Goal: Task Accomplishment & Management: Manage account settings

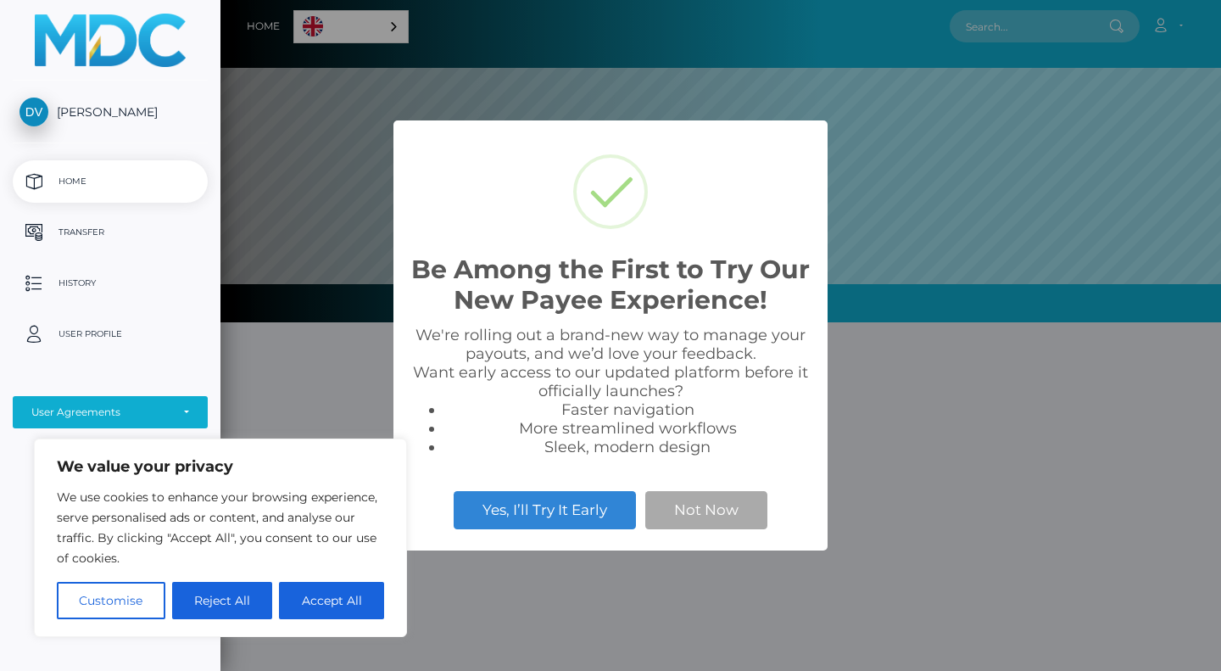
scroll to position [322, 1001]
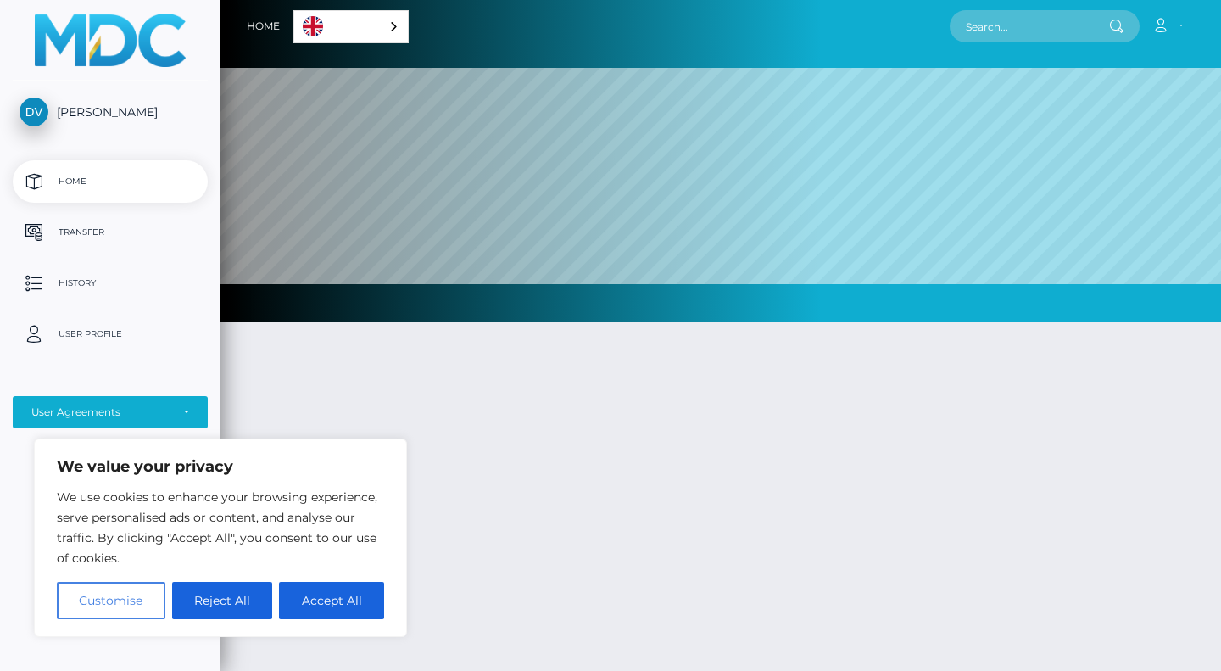
click at [109, 596] on button "Customise" at bounding box center [111, 600] width 109 height 37
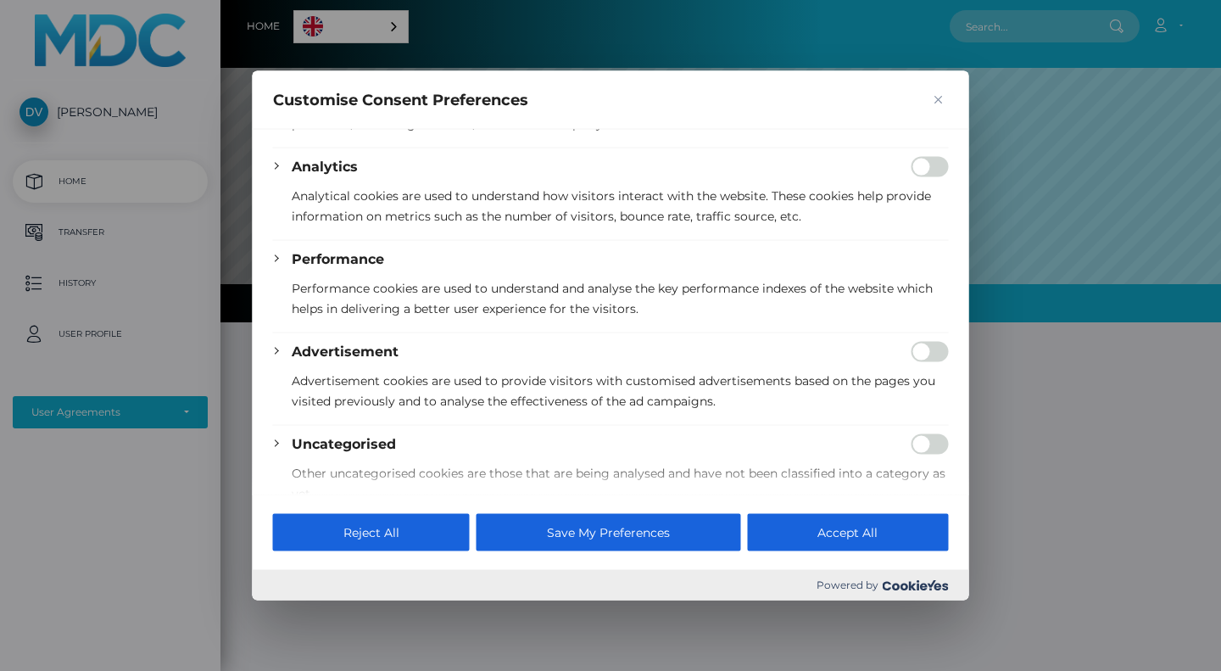
scroll to position [289, 0]
click at [923, 172] on input "Enable Analytics" at bounding box center [930, 163] width 37 height 20
checkbox input "true"
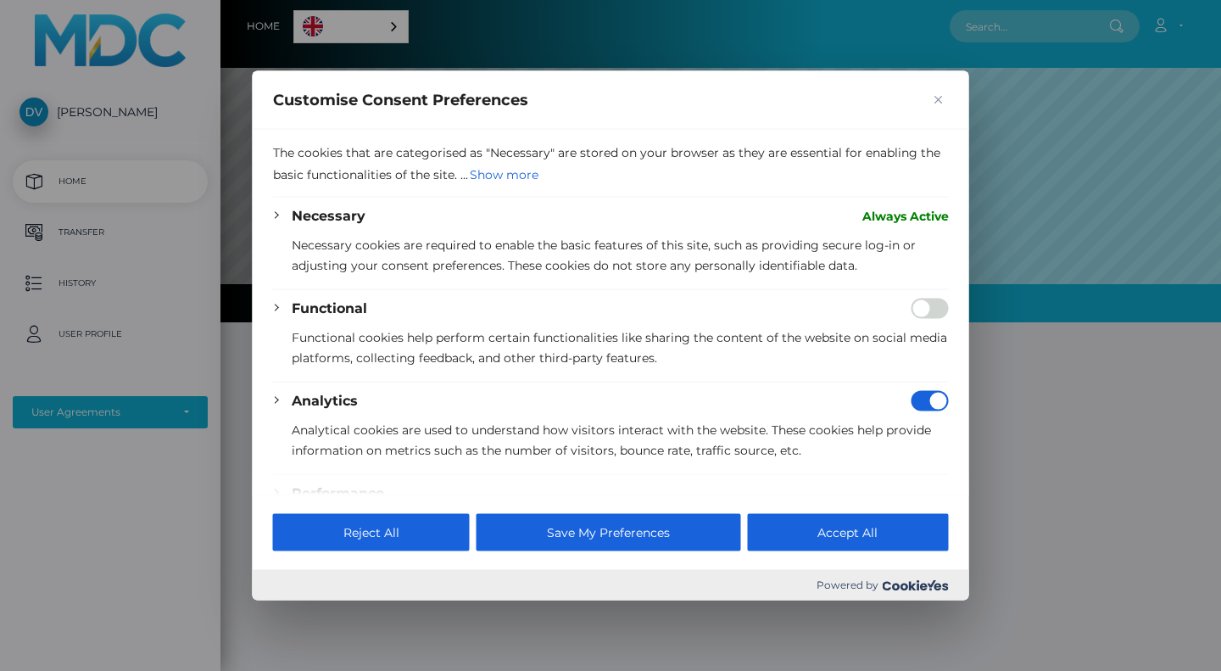
scroll to position [49, 0]
click at [918, 321] on input "Enable Functional" at bounding box center [930, 310] width 37 height 20
checkbox input "true"
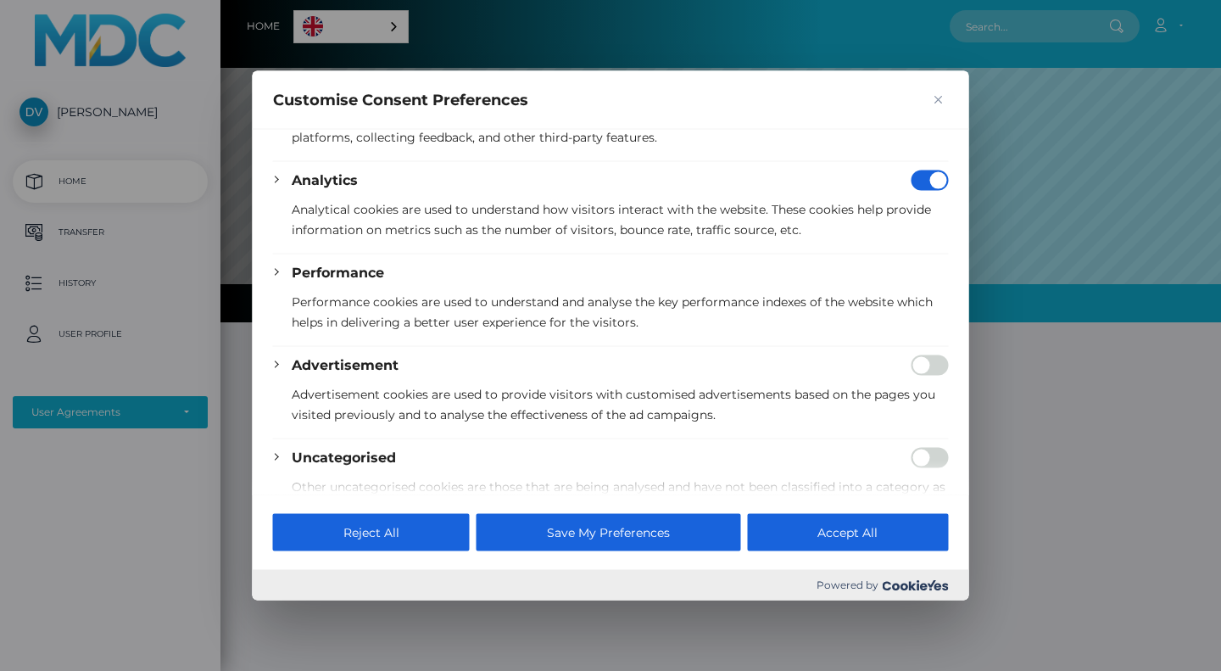
scroll to position [352, 0]
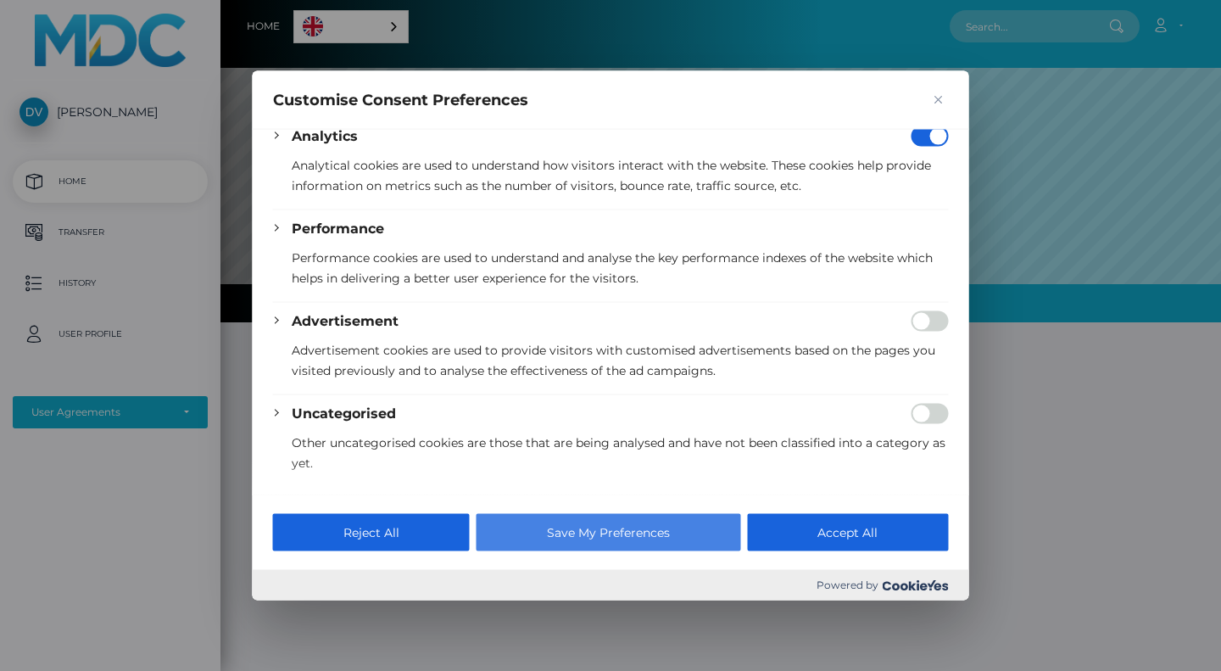
click at [622, 526] on button "Save My Preferences" at bounding box center [609, 532] width 264 height 37
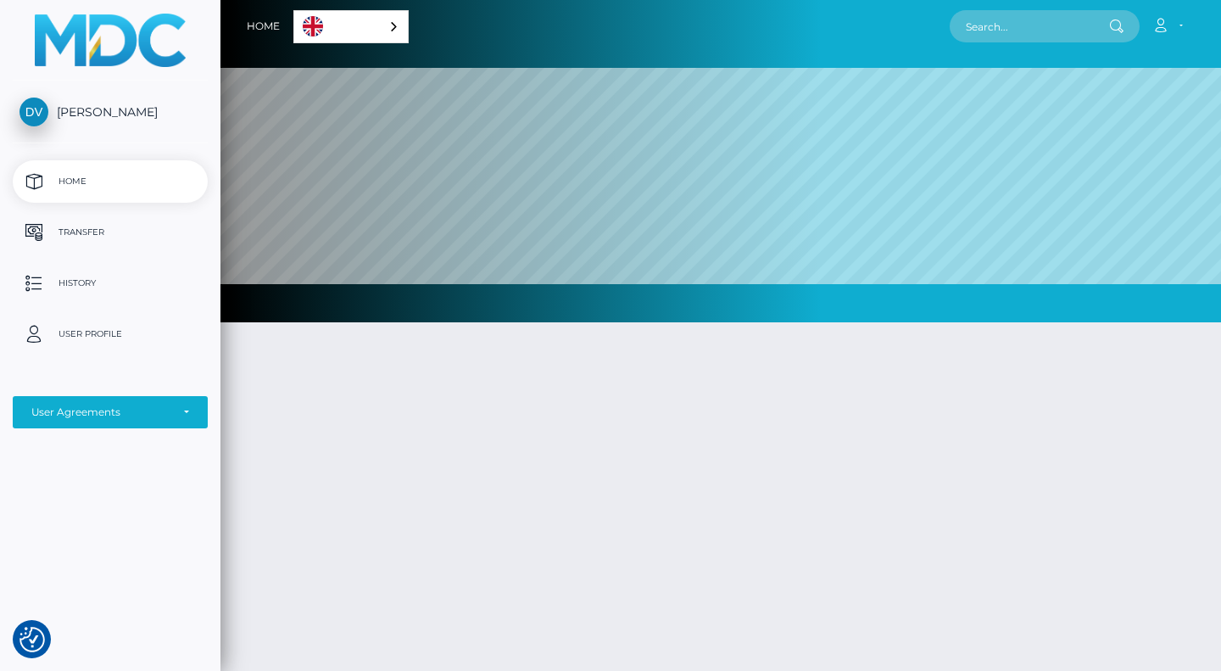
click at [409, 31] on div "English" at bounding box center [350, 26] width 115 height 33
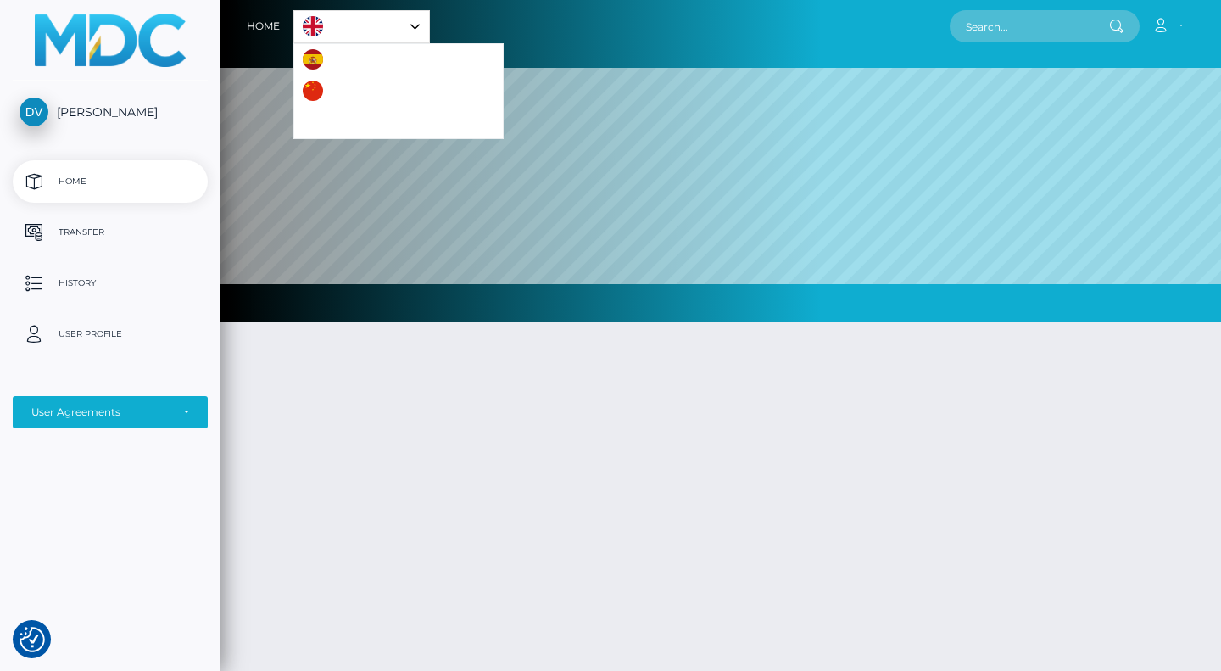
click at [329, 131] on link "Português ([GEOGRAPHIC_DATA])" at bounding box center [398, 122] width 209 height 31
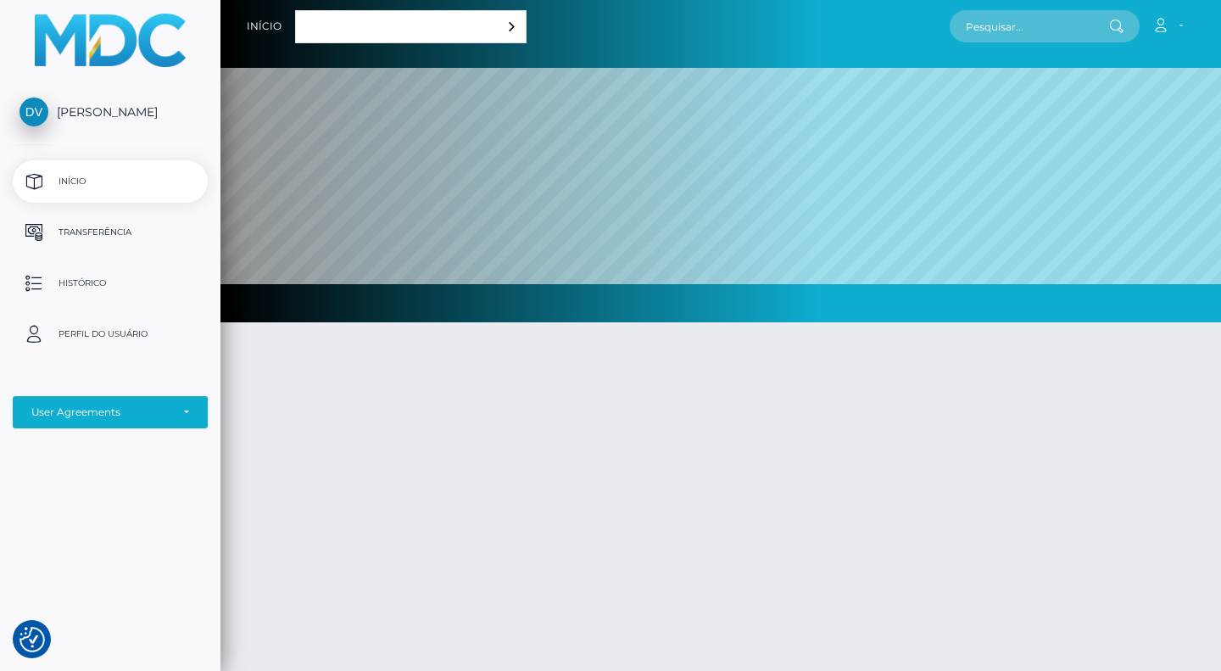
click at [451, 30] on div "Português ([GEOGRAPHIC_DATA])" at bounding box center [411, 26] width 232 height 33
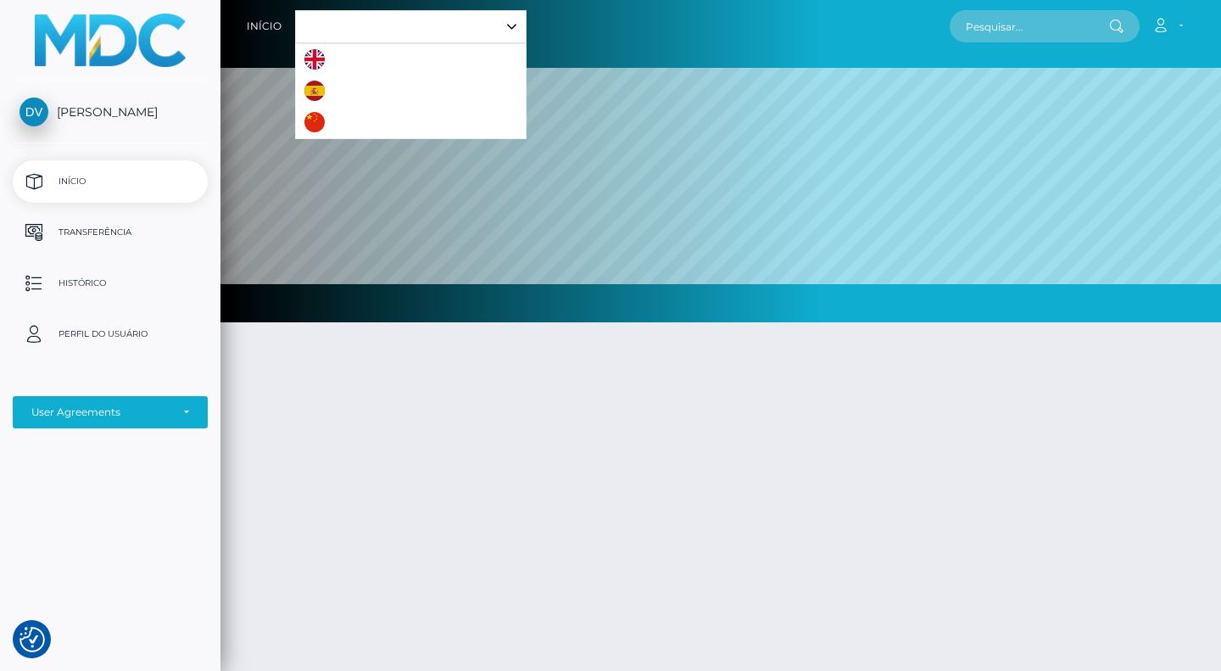
click at [382, 68] on link "English" at bounding box center [342, 59] width 92 height 31
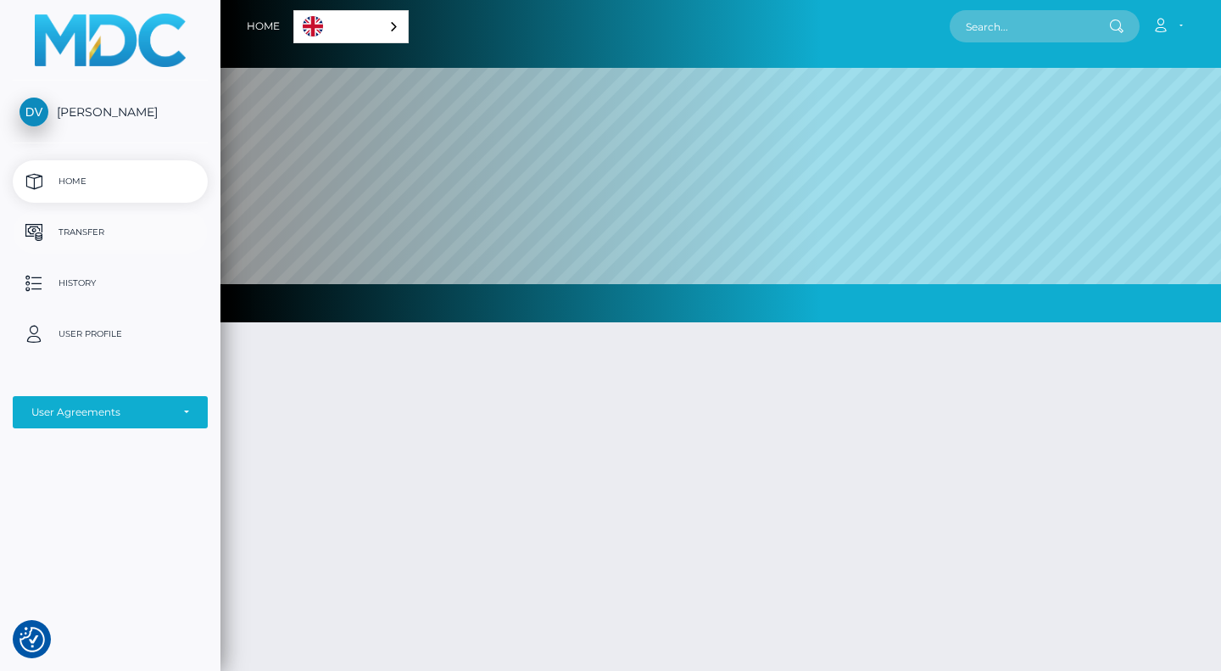
click at [94, 240] on p "Transfer" at bounding box center [110, 232] width 181 height 25
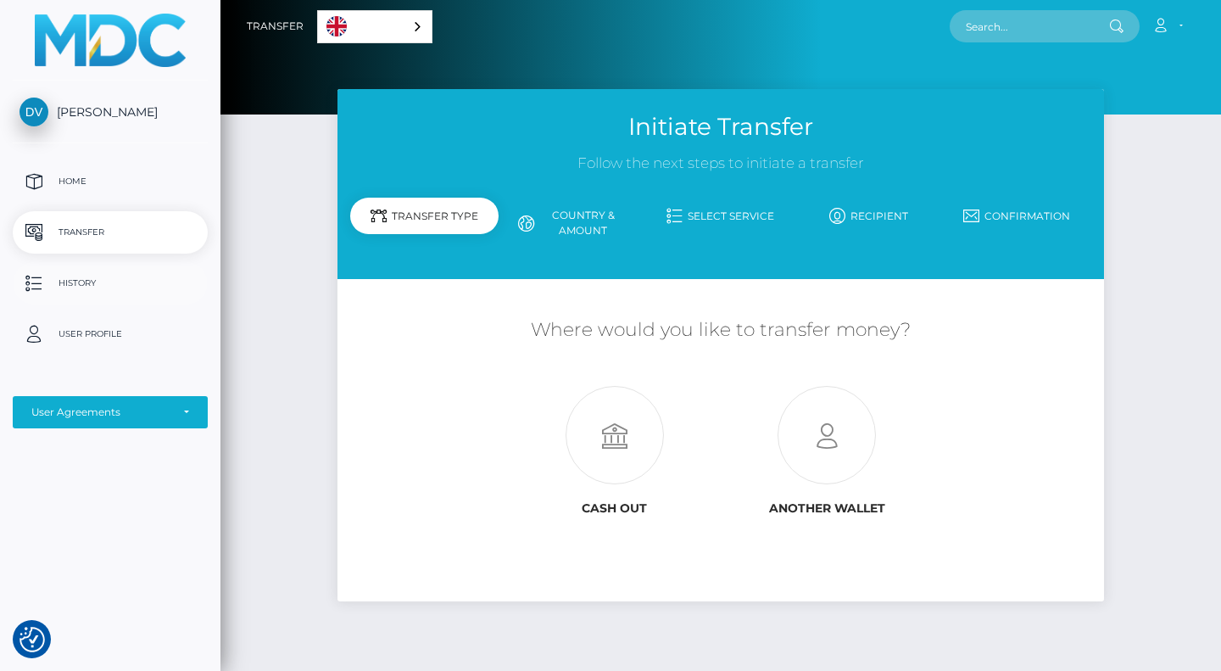
click at [79, 294] on p "History" at bounding box center [110, 283] width 181 height 25
click at [259, 322] on div "Initiate Transfer Follow the next steps to initiate a transfer Transfer Type Co…" at bounding box center [720, 372] width 1001 height 566
click at [98, 343] on p "User Profile" at bounding box center [110, 333] width 181 height 25
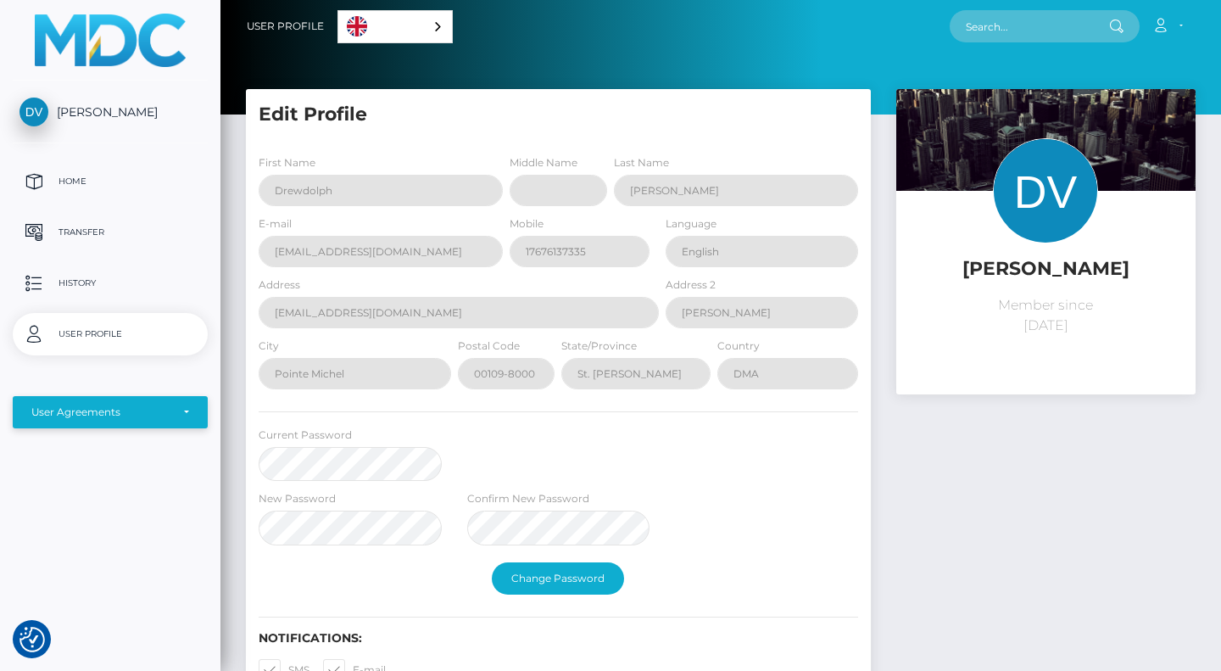
click at [188, 419] on div "User Agreements" at bounding box center [110, 412] width 158 height 14
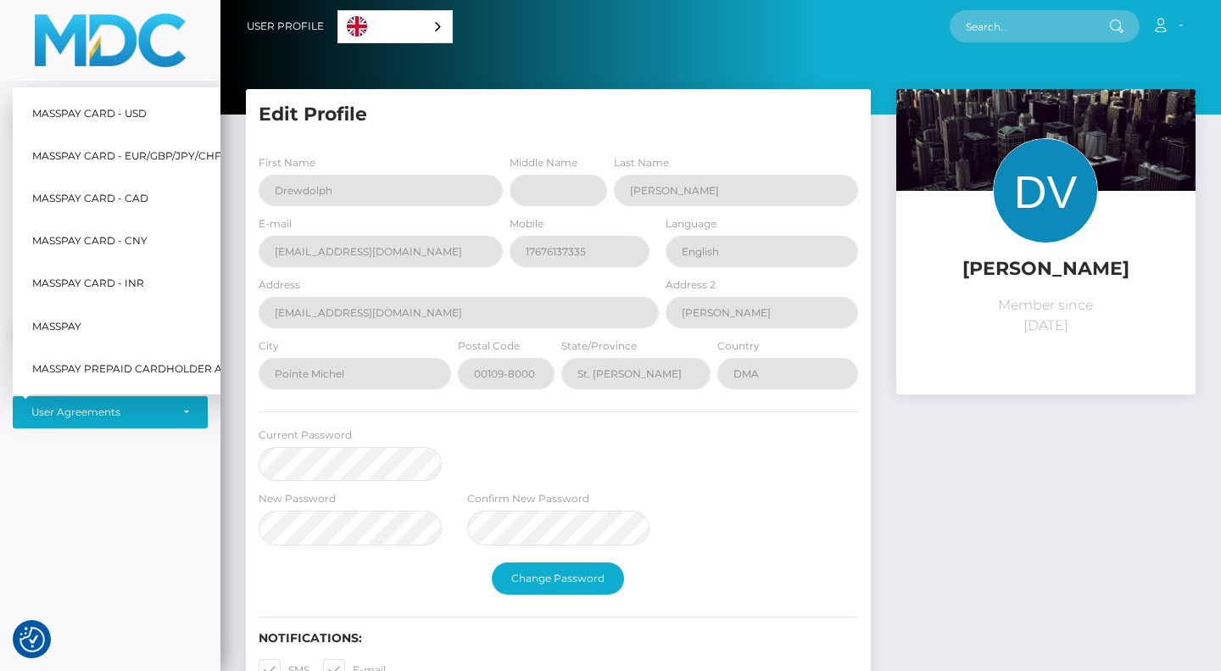
scroll to position [20, 0]
click at [138, 375] on span "MassPay Prepaid Cardholder Agreement" at bounding box center [156, 369] width 249 height 22
select select "7"
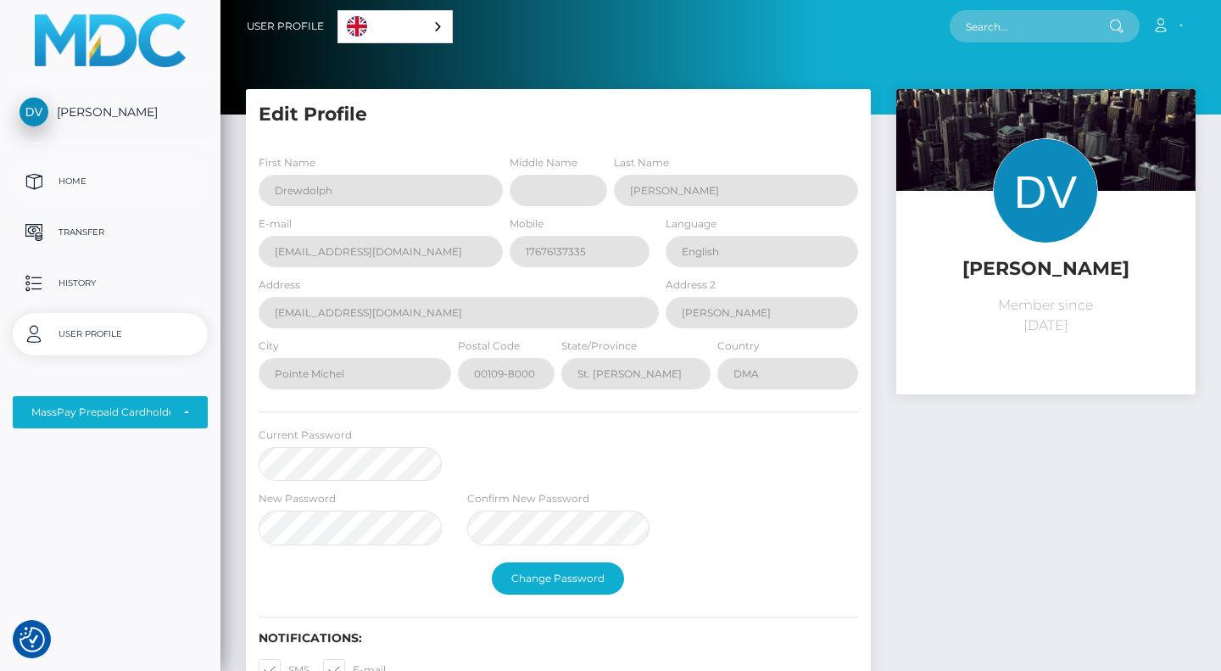
click at [75, 189] on p "Home" at bounding box center [110, 181] width 181 height 25
click at [95, 120] on span "[PERSON_NAME]" at bounding box center [110, 111] width 195 height 15
click at [571, 31] on div "Account Edit Profile Logout" at bounding box center [824, 26] width 742 height 36
click at [960, 410] on div "Drewdolph Valerie Member since October 8, 2025" at bounding box center [1046, 442] width 325 height 707
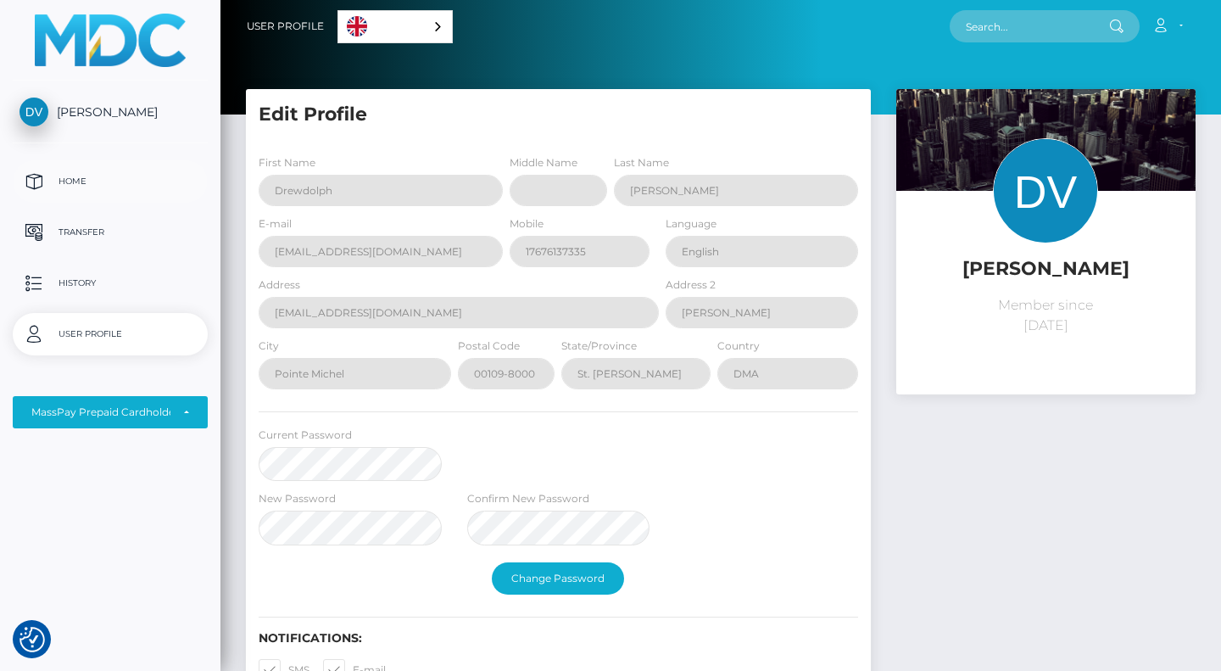
click at [36, 194] on p "Home" at bounding box center [110, 181] width 181 height 25
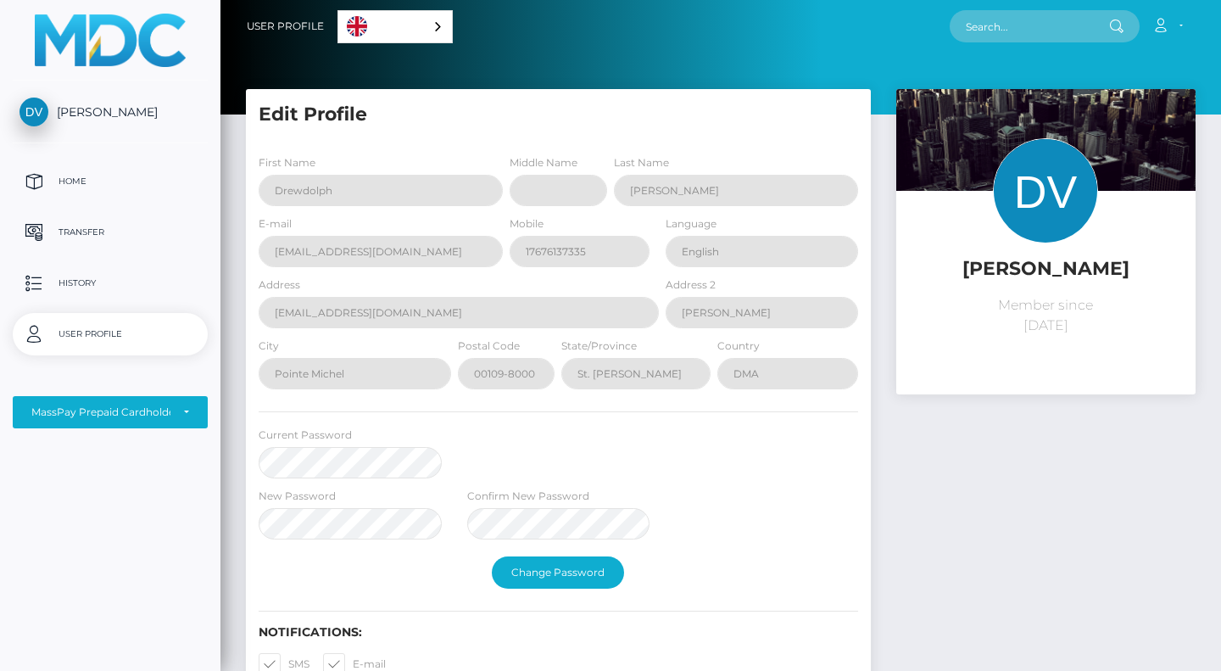
select select "7"
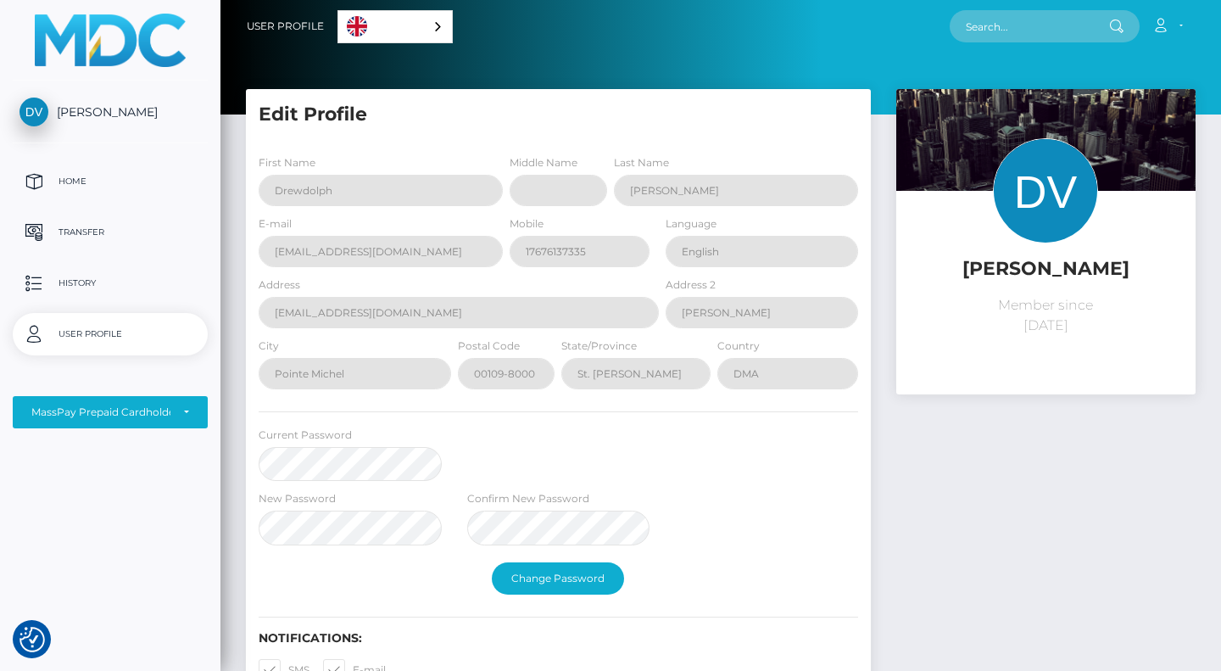
click at [92, 118] on span "[PERSON_NAME]" at bounding box center [110, 111] width 195 height 15
click at [30, 120] on span "[PERSON_NAME]" at bounding box center [110, 111] width 195 height 15
click at [1169, 38] on link "Account" at bounding box center [1167, 26] width 50 height 36
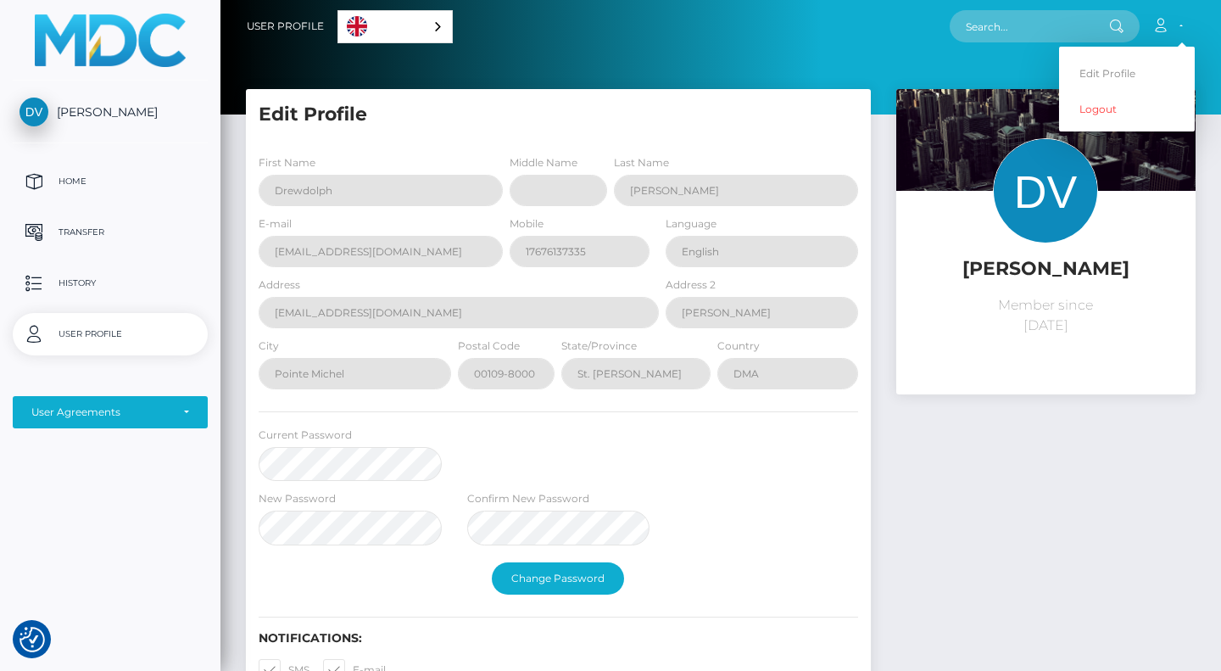
click at [1032, 220] on img at bounding box center [1045, 190] width 105 height 105
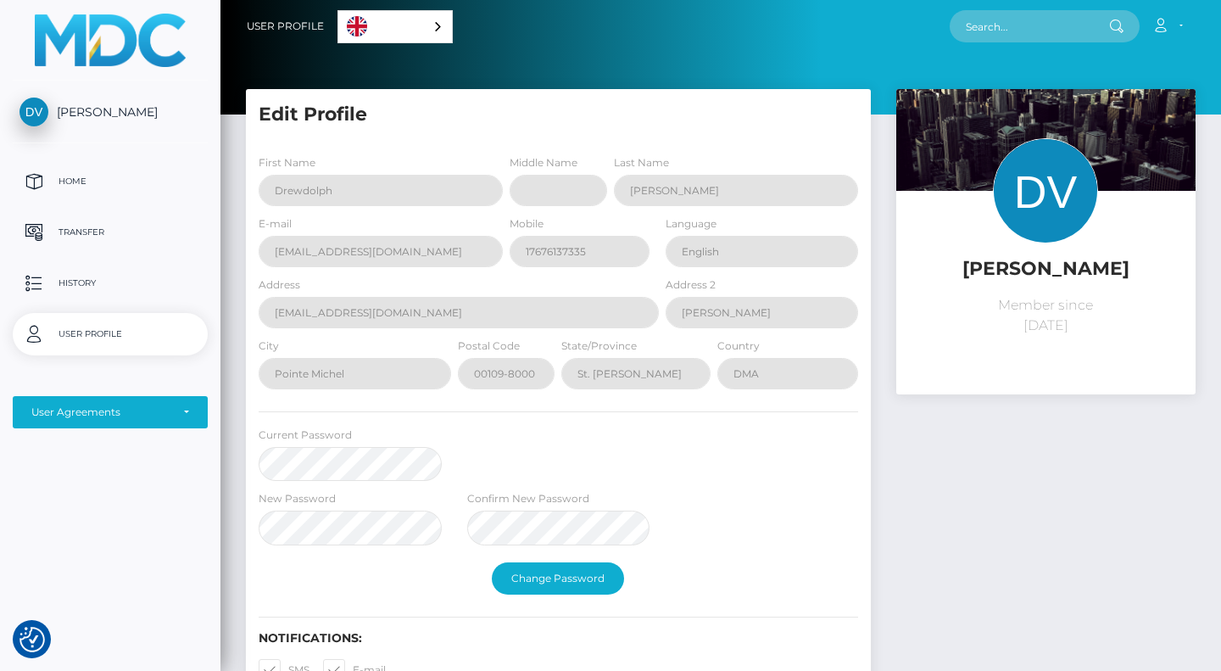
click at [120, 54] on img at bounding box center [110, 40] width 151 height 53
